Goal: Task Accomplishment & Management: Complete application form

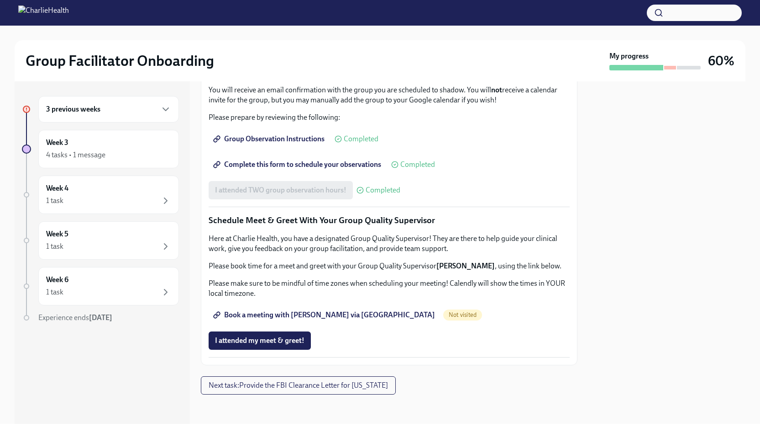
scroll to position [805, 0]
click at [264, 341] on span "I attended my meet & greet!" at bounding box center [260, 340] width 90 height 9
click at [108, 109] on div "3 previous weeks" at bounding box center [108, 109] width 125 height 11
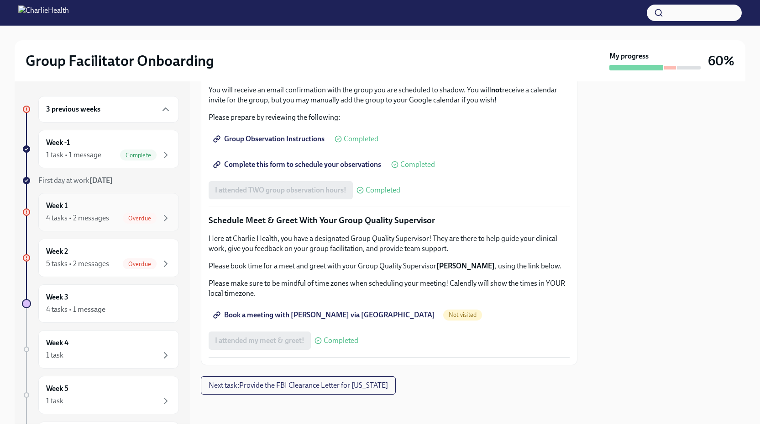
click at [116, 213] on div "4 tasks • 2 messages Overdue" at bounding box center [108, 217] width 125 height 11
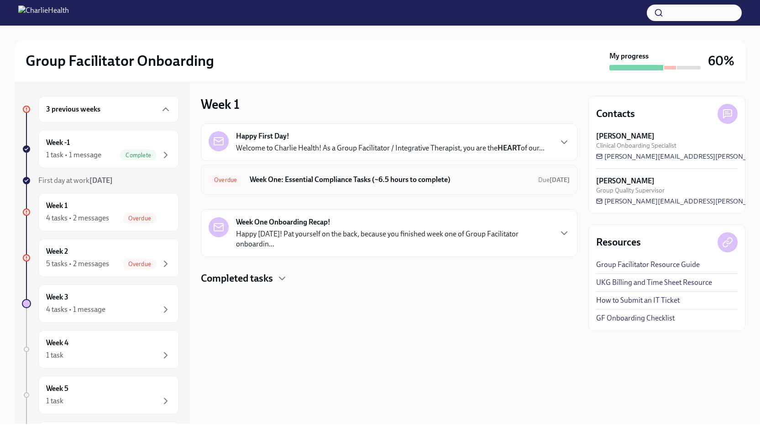
click at [332, 166] on div "Overdue Week One: Essential Compliance Tasks (~6.5 hours to complete) Due [DATE]" at bounding box center [389, 179] width 377 height 30
click at [293, 173] on div "Overdue Week One: Essential Compliance Tasks (~6.5 hours to complete) Due [DATE]" at bounding box center [389, 179] width 361 height 15
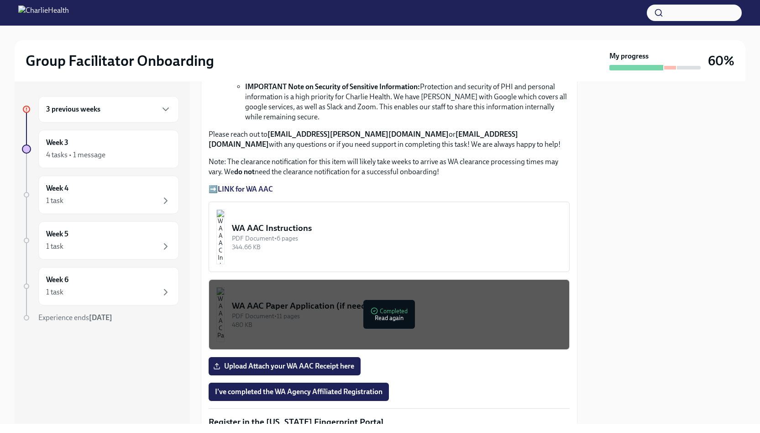
scroll to position [638, 0]
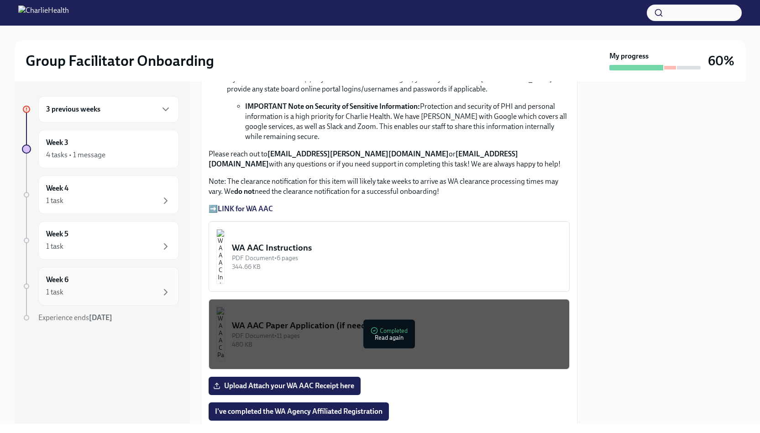
click at [91, 280] on div "Week 6 1 task" at bounding box center [108, 285] width 125 height 23
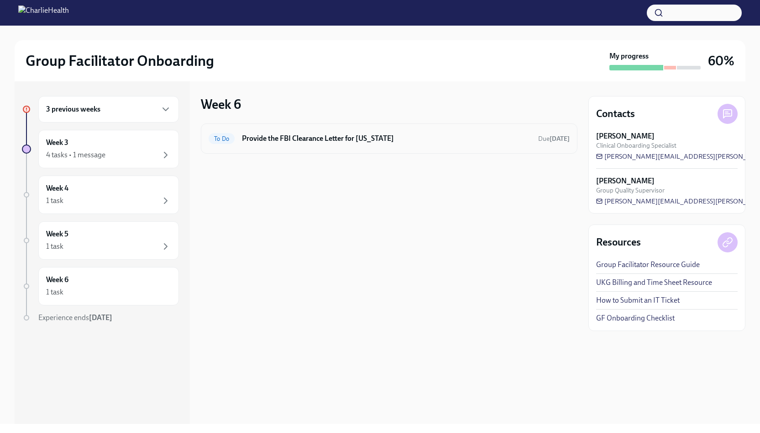
click at [284, 134] on h6 "Provide the FBI Clearance Letter for [US_STATE]" at bounding box center [386, 138] width 289 height 10
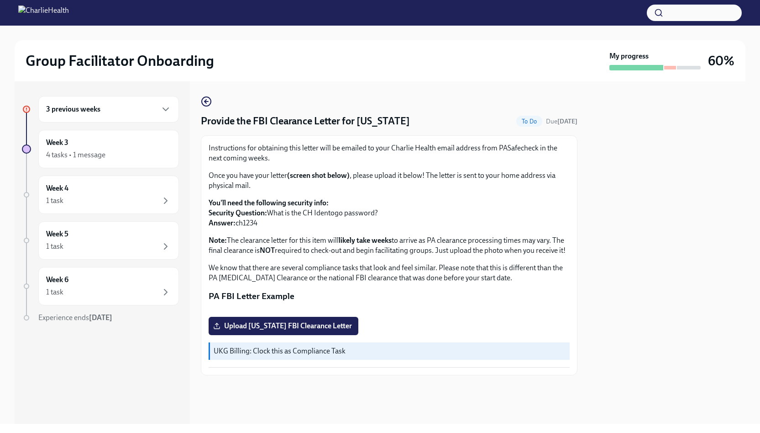
scroll to position [109, 0]
